Goal: Information Seeking & Learning: Learn about a topic

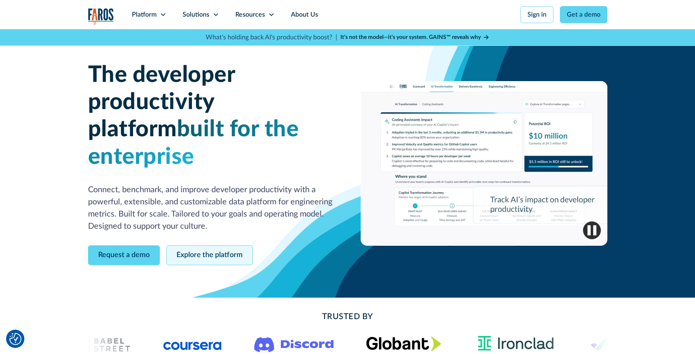
click at [237, 246] on link "Explore the platform" at bounding box center [209, 256] width 86 height 20
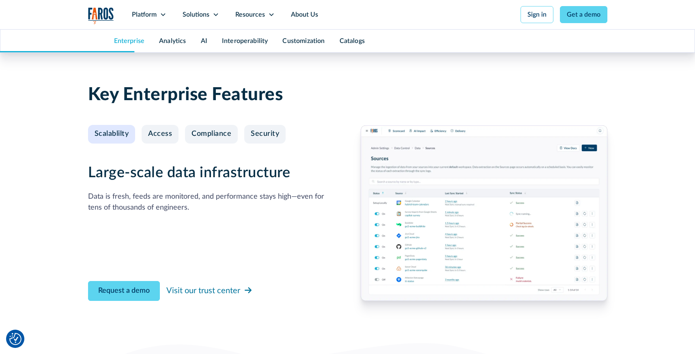
scroll to position [820, 0]
click at [159, 135] on div "Access" at bounding box center [160, 135] width 24 height 9
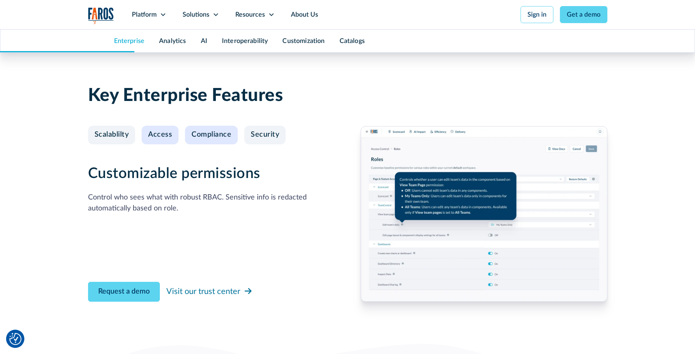
click at [197, 134] on div "Compliance" at bounding box center [212, 135] width 40 height 9
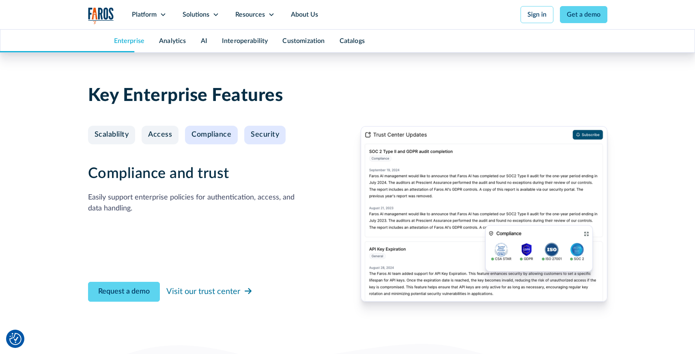
click at [252, 131] on div "Security" at bounding box center [265, 135] width 28 height 9
